Goal: Task Accomplishment & Management: Complete application form

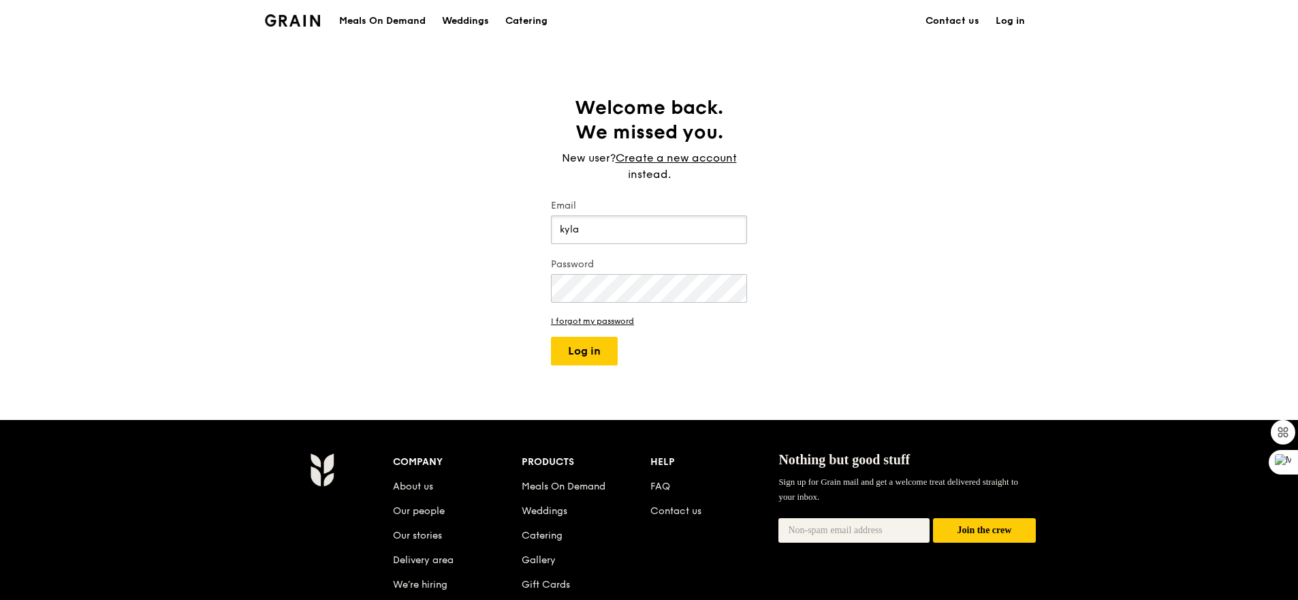
type input "[EMAIL_ADDRESS][DOMAIN_NAME]"
click at [597, 362] on button "Log in" at bounding box center [584, 351] width 67 height 29
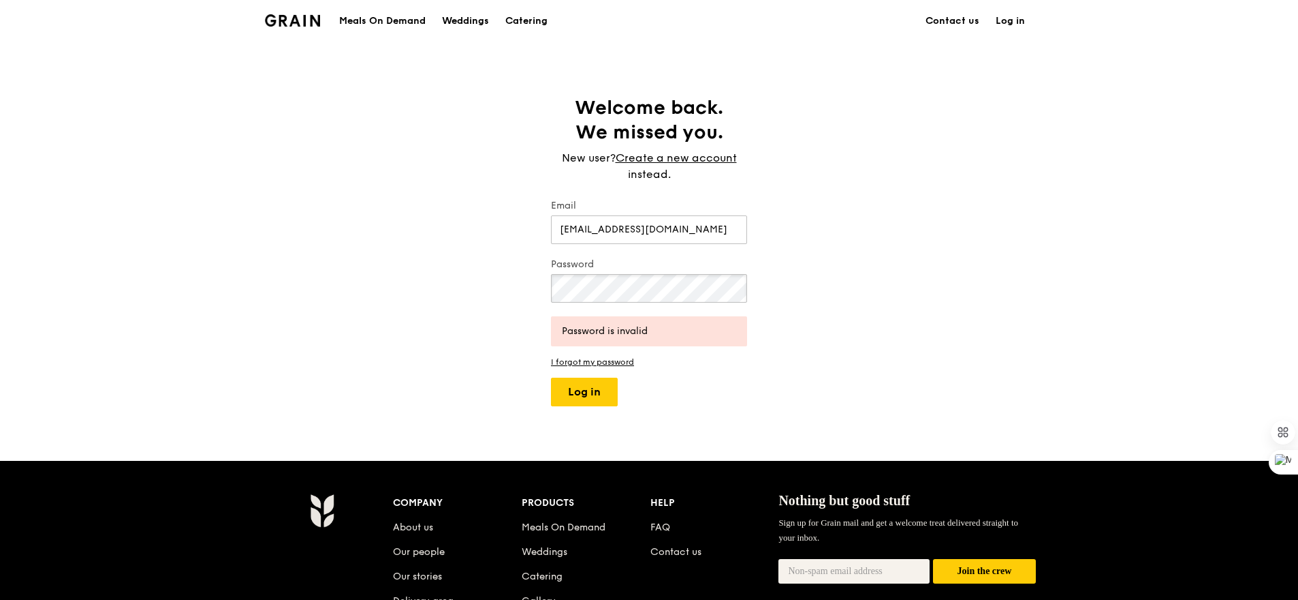
click at [551, 377] on button "Log in" at bounding box center [584, 391] width 67 height 29
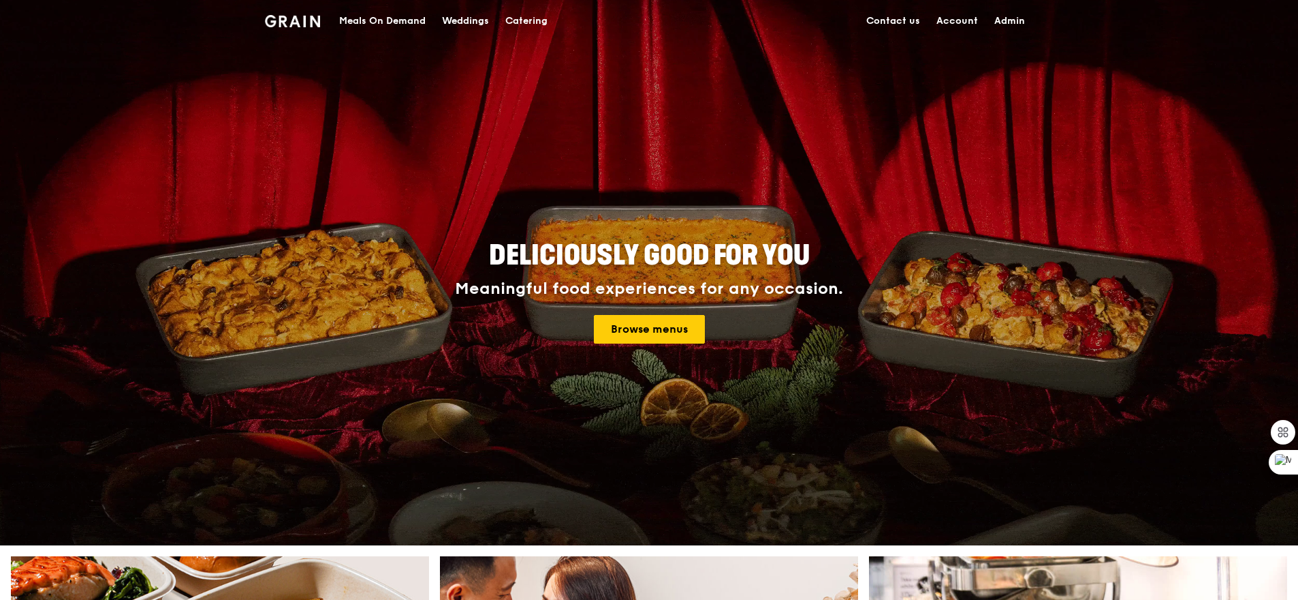
click at [335, 37] on link "Meals On Demand" at bounding box center [382, 21] width 103 height 41
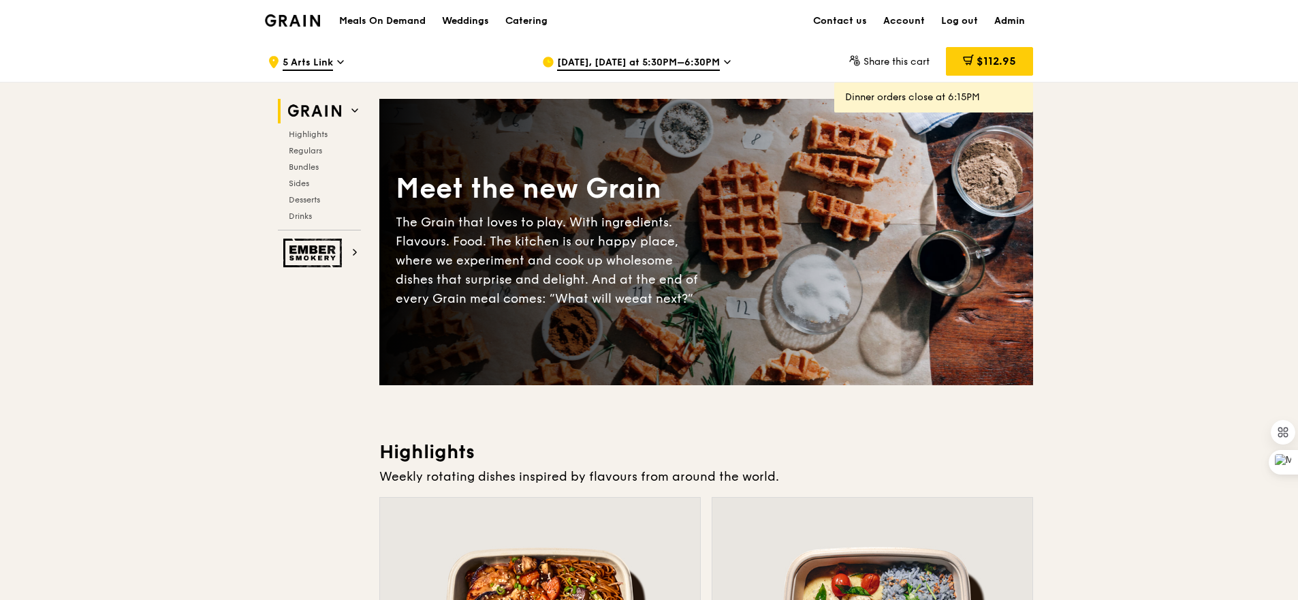
click at [1011, 18] on link "Admin" at bounding box center [1009, 21] width 47 height 41
select select "100"
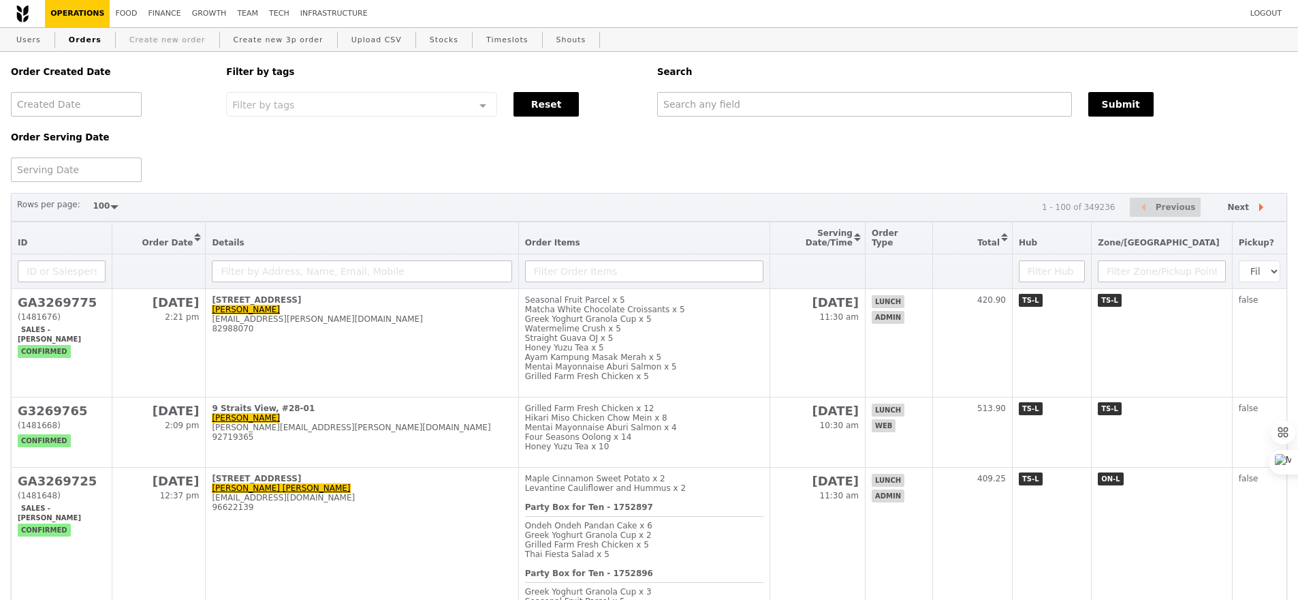
click at [159, 44] on link "Create new order" at bounding box center [167, 40] width 87 height 25
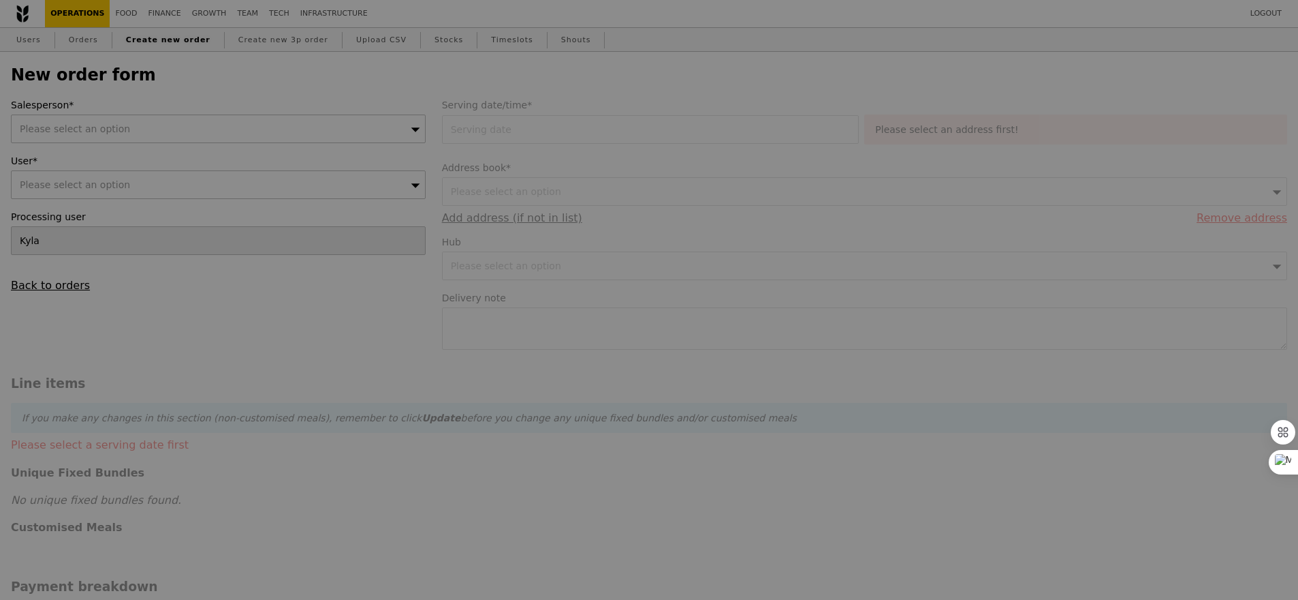
type input "Confirm"
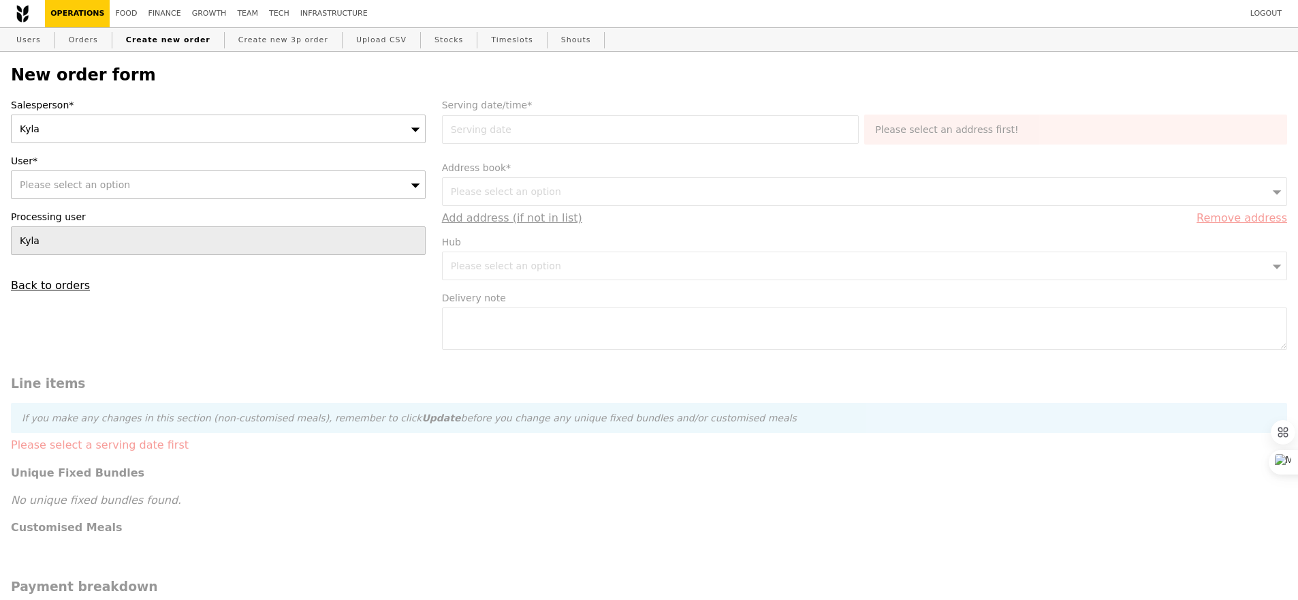
click at [97, 185] on span "Please select an option" at bounding box center [75, 184] width 110 height 11
type input "[EMAIL_ADDRESS][DOMAIN_NAME]"
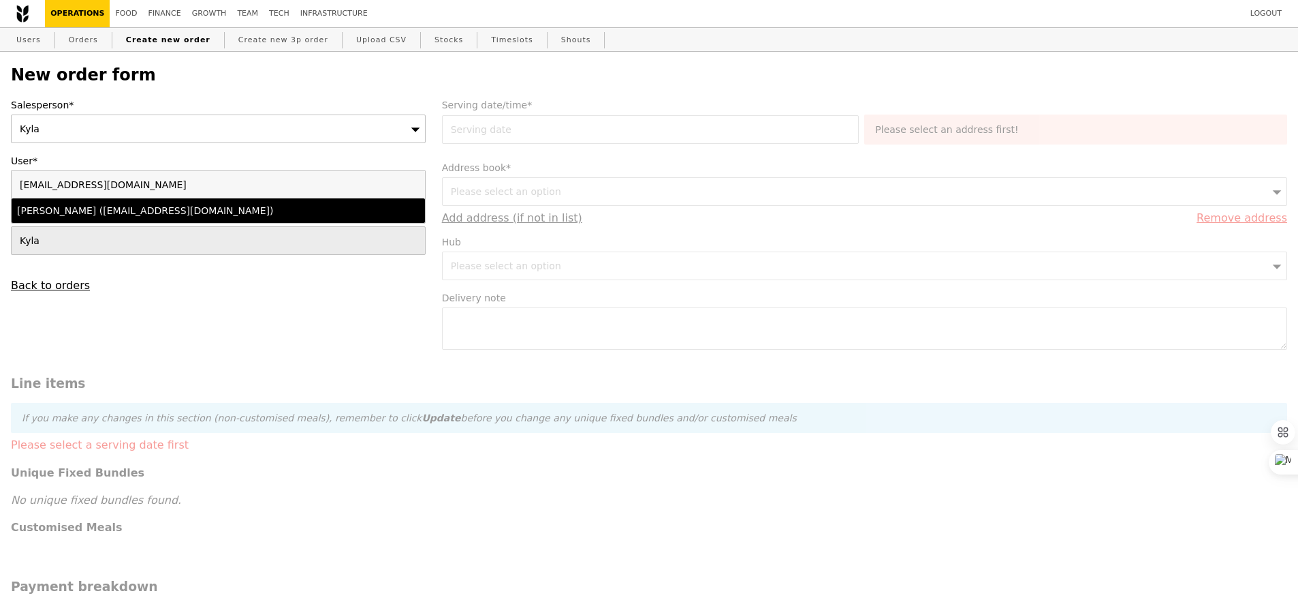
click at [136, 211] on div "[PERSON_NAME] ([EMAIL_ADDRESS][DOMAIN_NAME])" at bounding box center [168, 211] width 302 height 14
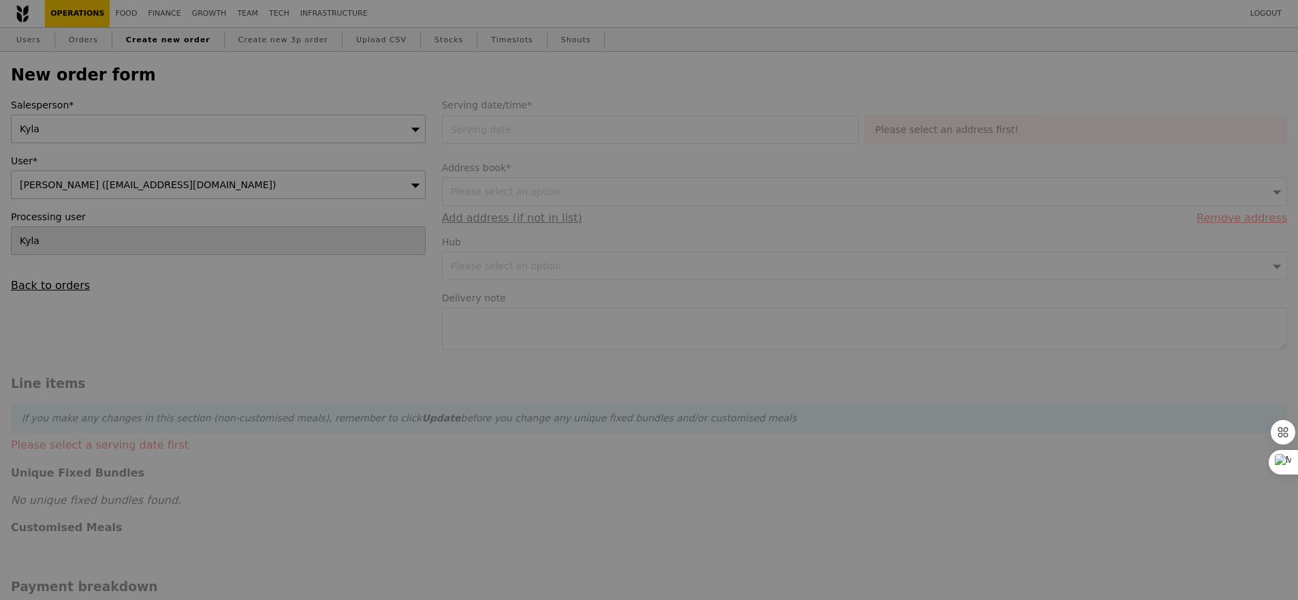
type input "Loading..."
type input "13.76"
type input "15.00"
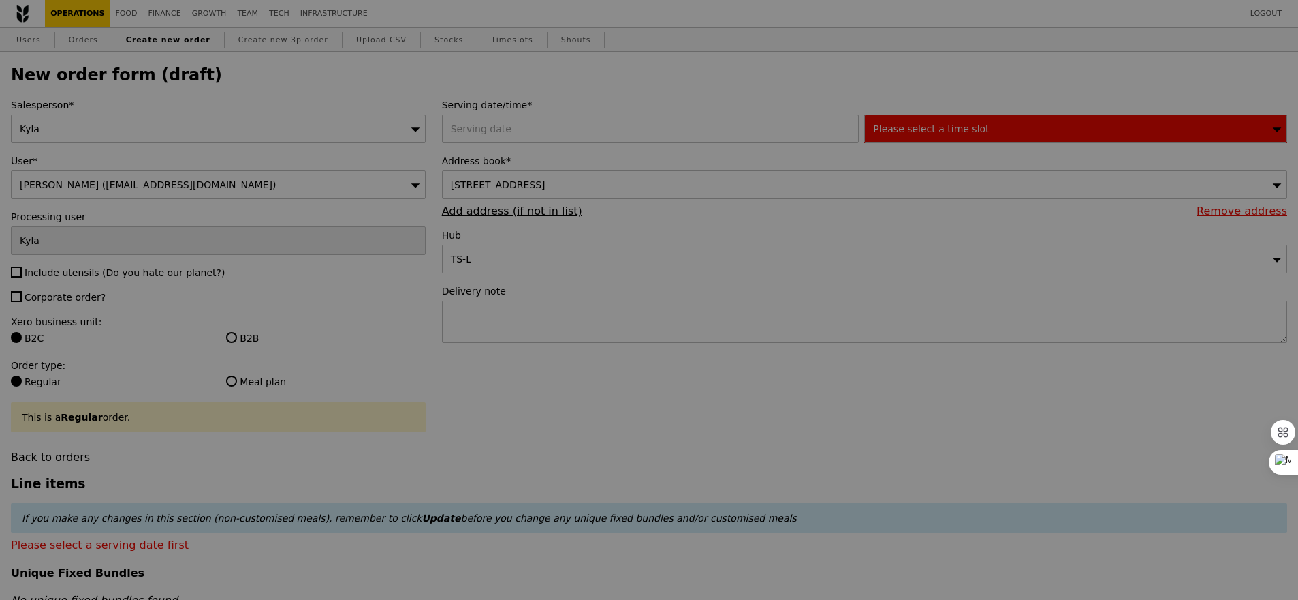
type input "Confirm"
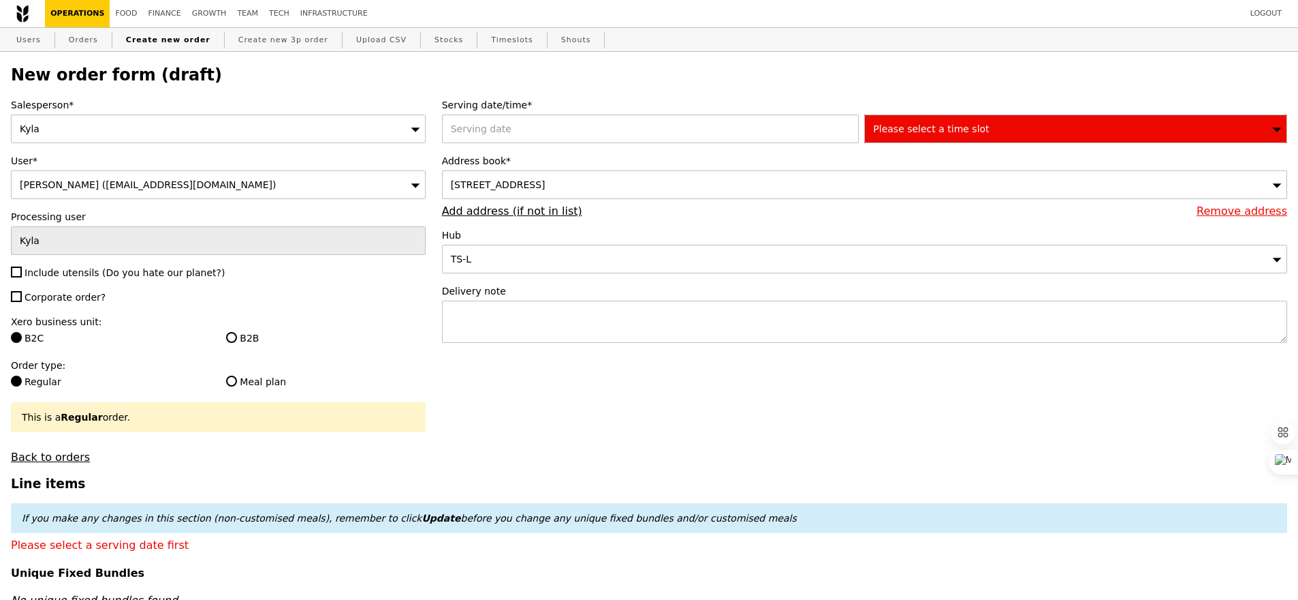
click at [61, 273] on span "Include utensils (Do you hate our planet?)" at bounding box center [125, 272] width 200 height 11
click at [22, 273] on input "Include utensils (Do you hate our planet?)" at bounding box center [16, 271] width 11 height 11
checkbox input "true"
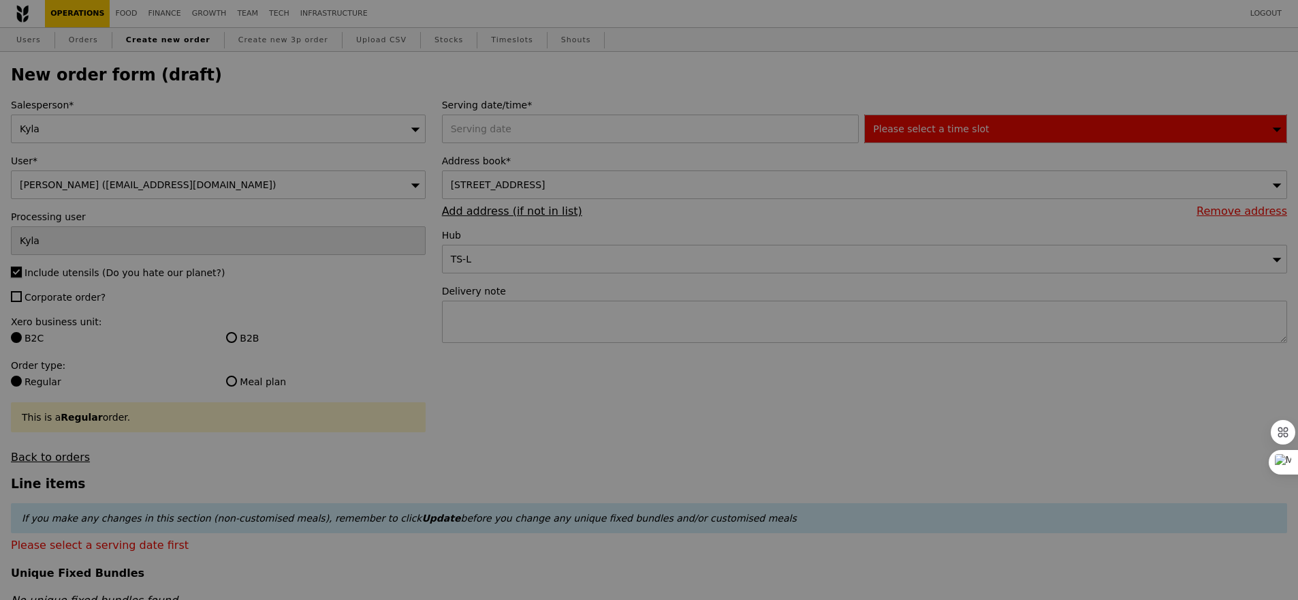
type input "Confirm"
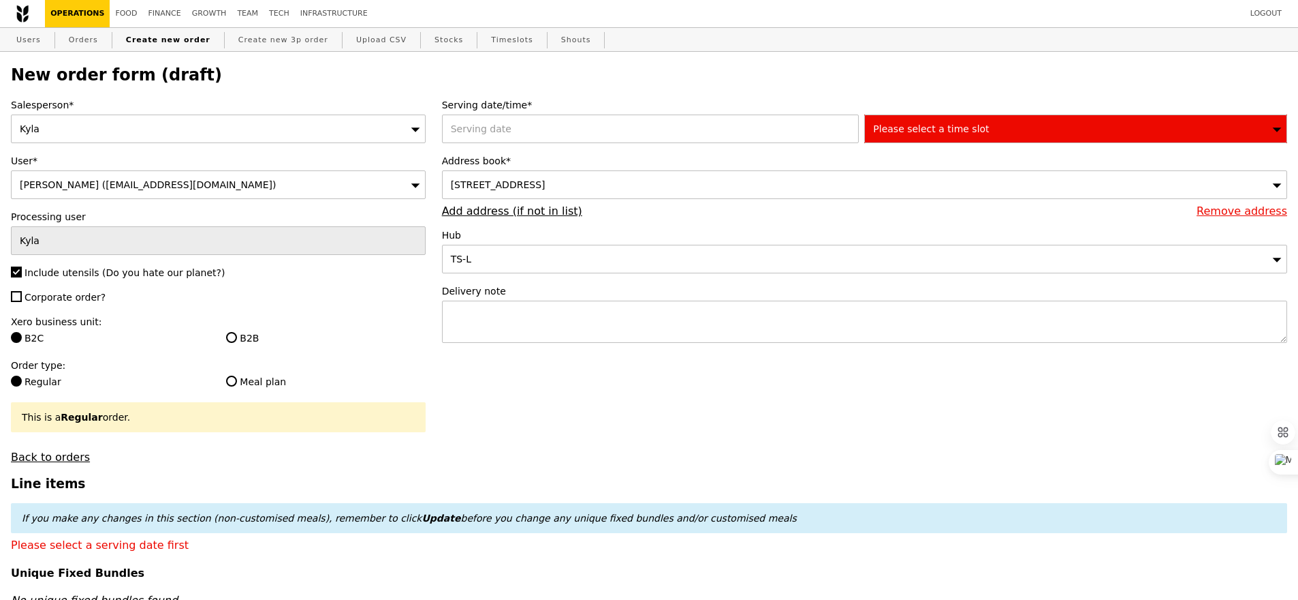
click at [76, 300] on span "Corporate order?" at bounding box center [65, 297] width 81 height 11
click at [22, 300] on input "Corporate order?" at bounding box center [16, 296] width 11 height 11
checkbox input "true"
click at [230, 336] on input "B2B" at bounding box center [231, 337] width 11 height 11
radio input "true"
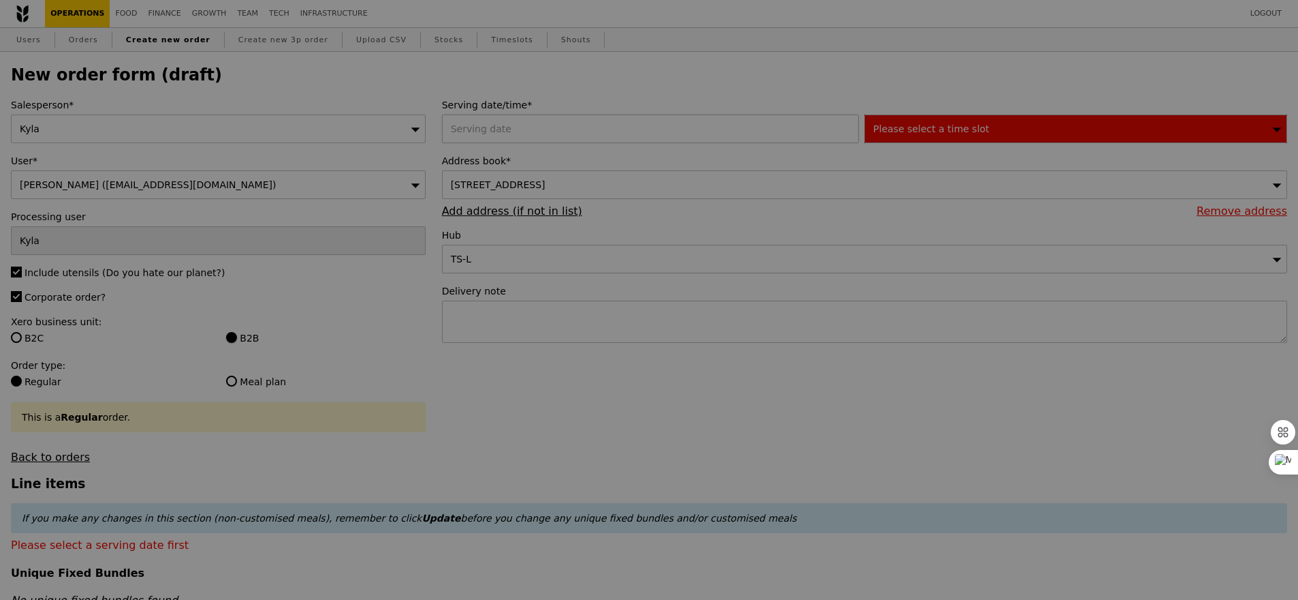
type input "Confirm"
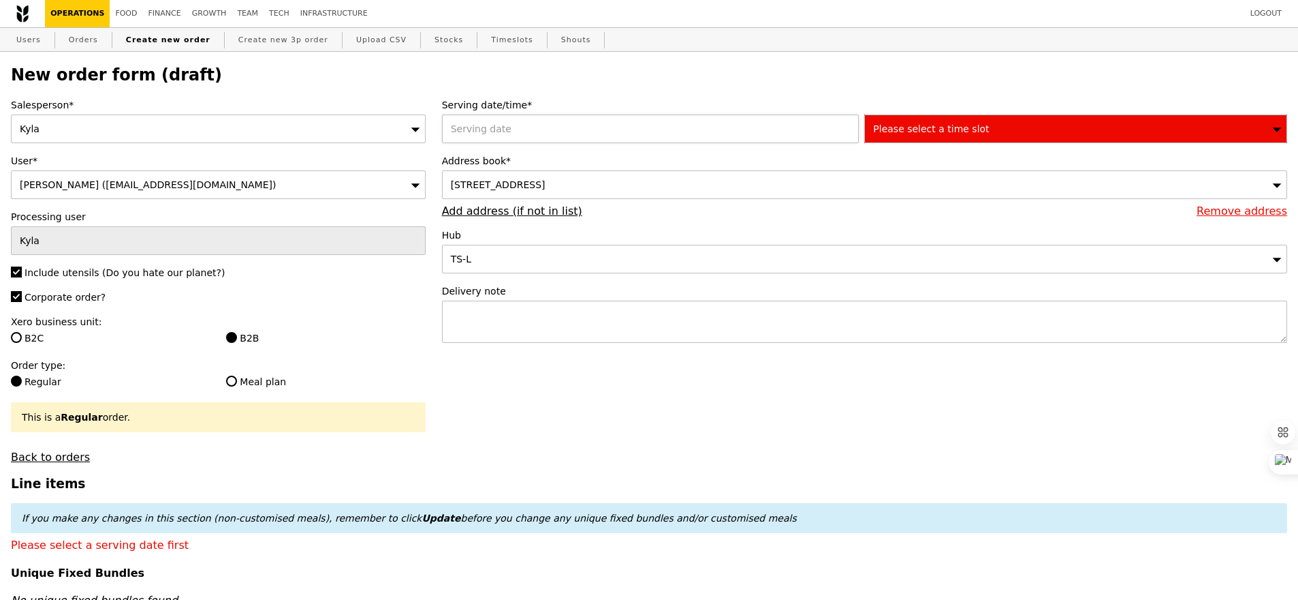
click at [553, 125] on div at bounding box center [653, 128] width 423 height 29
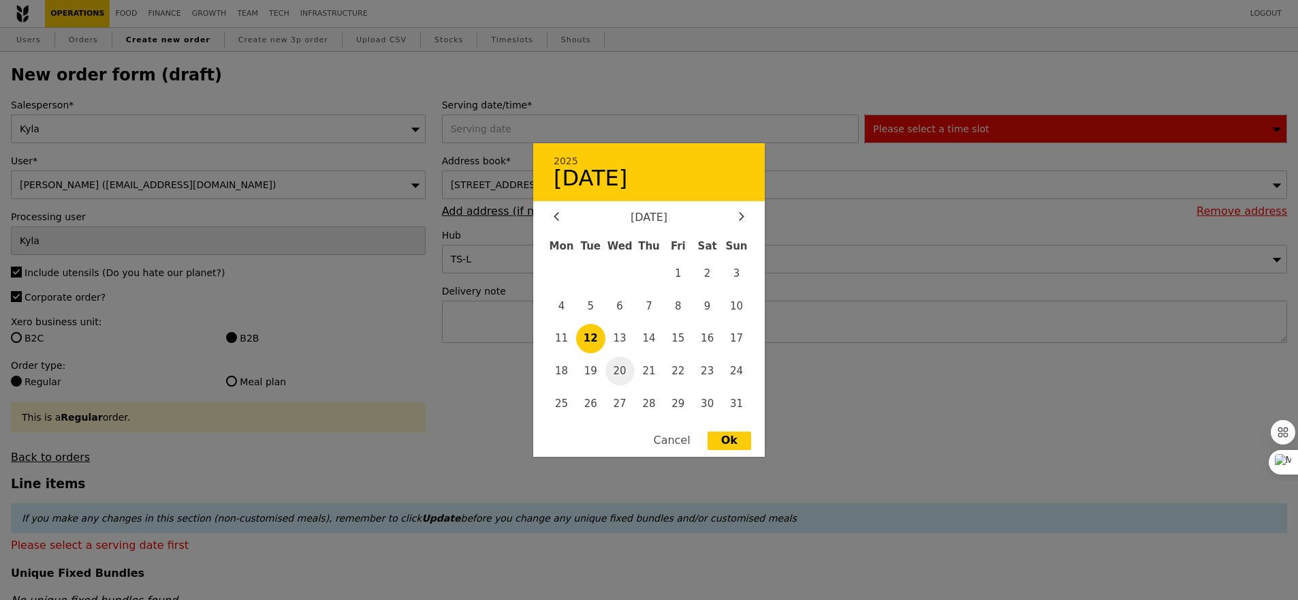
click at [622, 358] on span "20" at bounding box center [620, 370] width 29 height 29
type input "[DATE]"
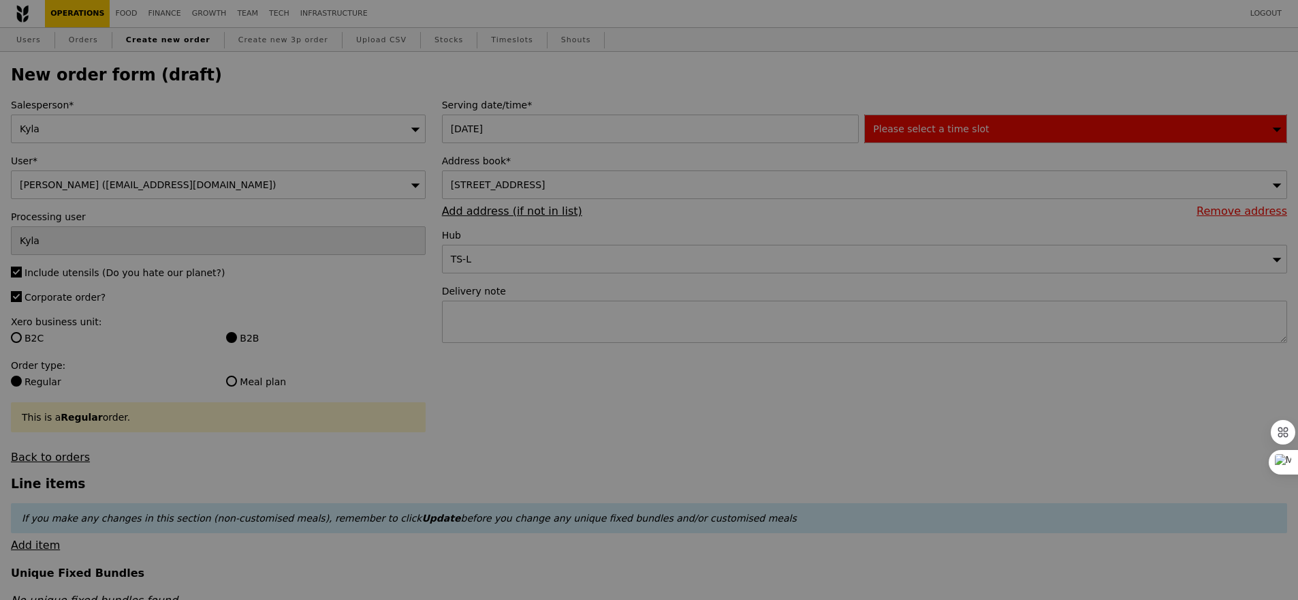
type input "Confirm"
